Goal: Transaction & Acquisition: Purchase product/service

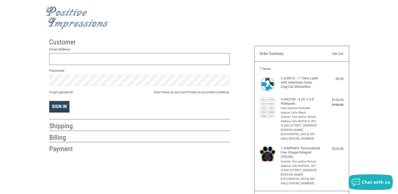
type input "[EMAIL_ADDRESS][DOMAIN_NAME]"
click at [58, 104] on button "Sign In" at bounding box center [59, 107] width 20 height 12
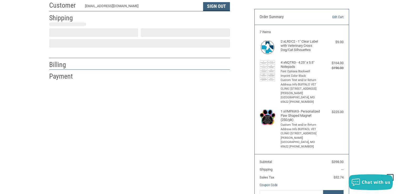
scroll to position [9, 0]
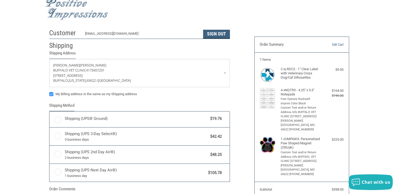
radio input "true"
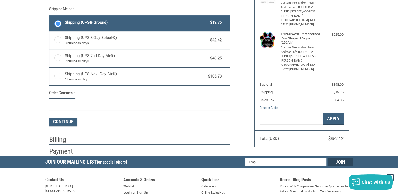
scroll to position [114, 0]
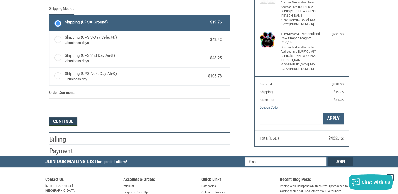
click at [68, 122] on button "Continue" at bounding box center [63, 121] width 28 height 9
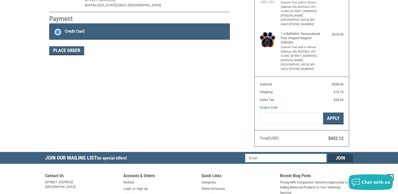
scroll to position [113, 0]
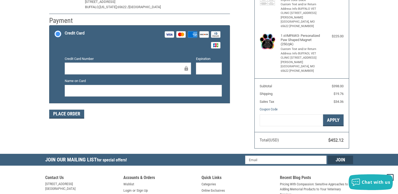
click at [122, 73] on div at bounding box center [128, 69] width 126 height 12
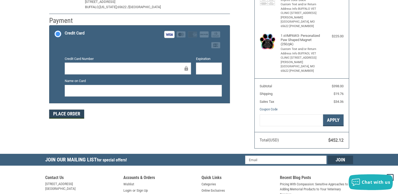
click at [65, 114] on button "Place Order" at bounding box center [66, 114] width 35 height 9
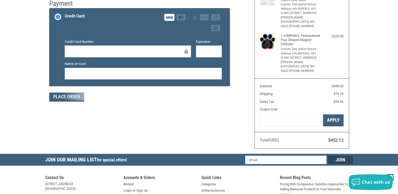
scroll to position [130, 0]
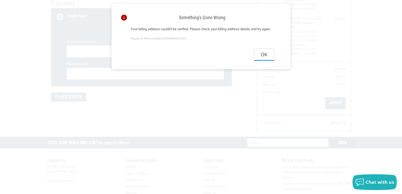
click at [263, 61] on button "Ok" at bounding box center [263, 55] width 19 height 12
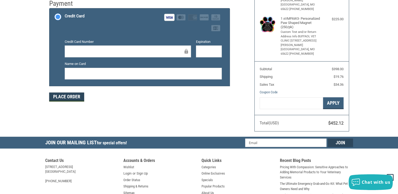
click at [76, 98] on button "Place Order" at bounding box center [66, 97] width 35 height 9
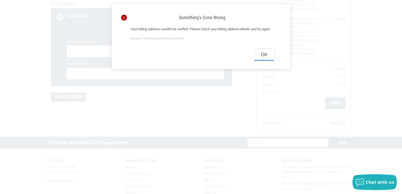
click at [267, 61] on button "Ok" at bounding box center [263, 55] width 19 height 12
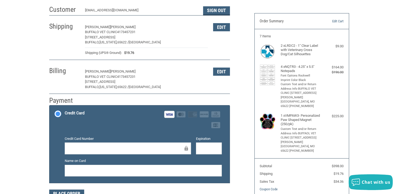
scroll to position [0, 0]
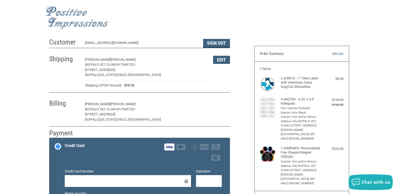
click at [226, 108] on button "Edit" at bounding box center [221, 104] width 17 height 8
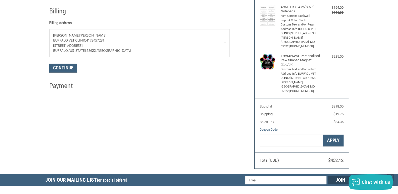
scroll to position [103, 0]
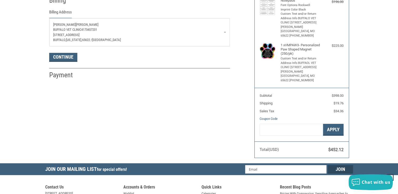
click at [225, 33] on link "[PERSON_NAME] Buffalo Vet Clinic 4173457231 [STREET_ADDRESS][US_STATE]" at bounding box center [139, 32] width 180 height 28
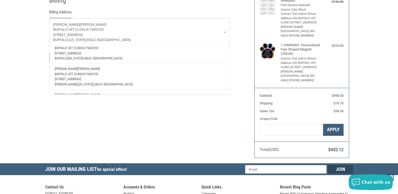
scroll to position [132, 0]
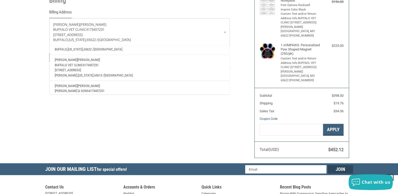
click at [88, 66] on p "Buffalo Vet Clinic 4173457231" at bounding box center [139, 64] width 169 height 5
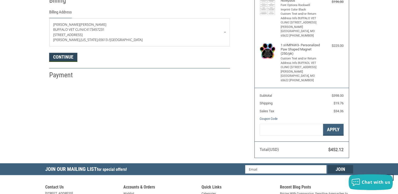
click at [68, 55] on button "Continue" at bounding box center [63, 57] width 28 height 9
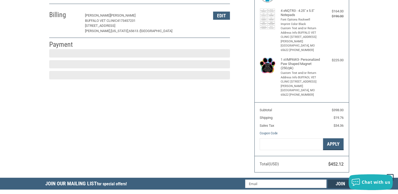
scroll to position [87, 0]
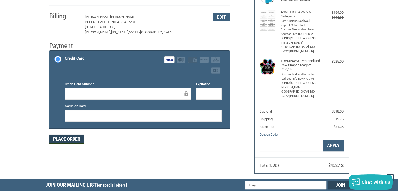
click at [70, 139] on button "Place Order" at bounding box center [66, 139] width 35 height 9
